Goal: Book appointment/travel/reservation

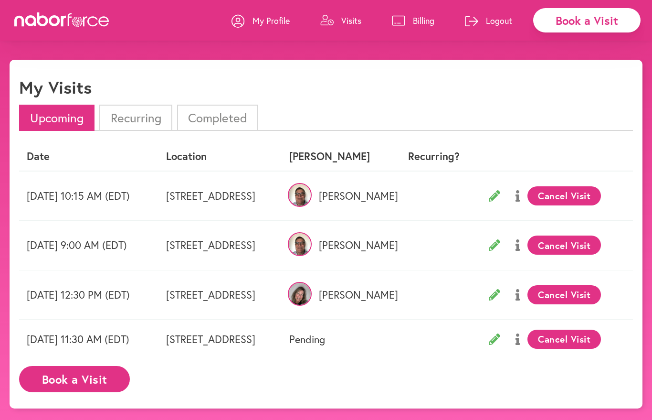
click at [576, 27] on div "Book a Visit" at bounding box center [586, 20] width 107 height 24
click at [99, 379] on button "Book a Visit" at bounding box center [74, 379] width 111 height 26
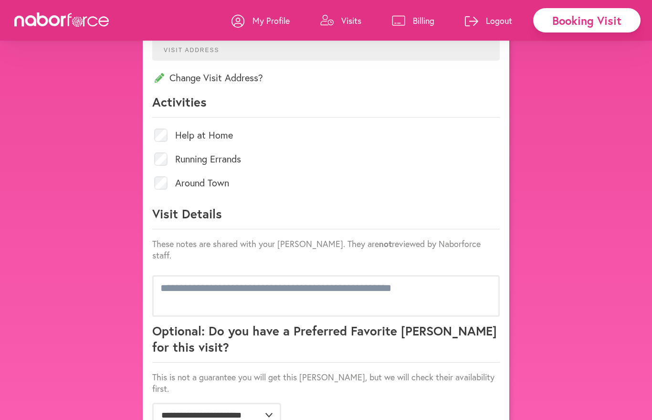
scroll to position [497, 0]
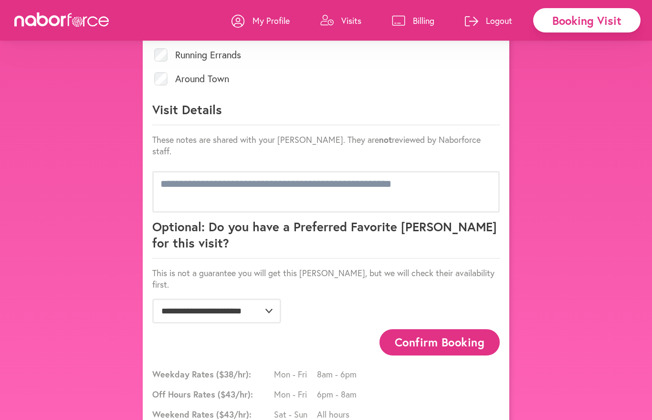
click at [266, 22] on p "My Profile" at bounding box center [270, 20] width 37 height 11
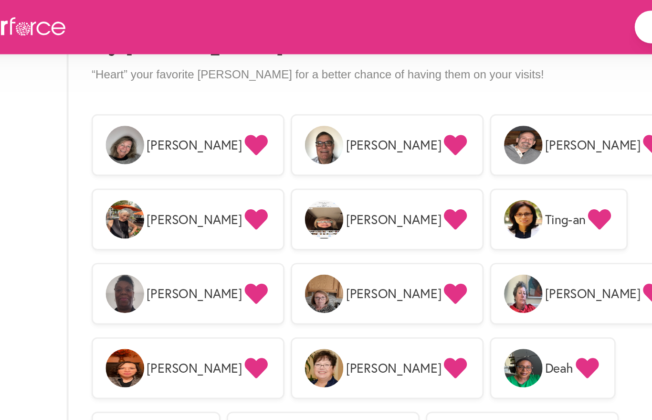
scroll to position [743, 0]
